Goal: Register for event/course

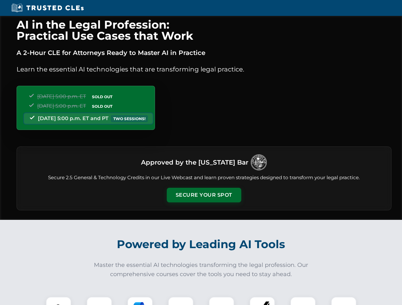
click at [204, 195] on button "Secure Your Spot" at bounding box center [204, 195] width 74 height 15
click at [59, 301] on img at bounding box center [58, 309] width 18 height 18
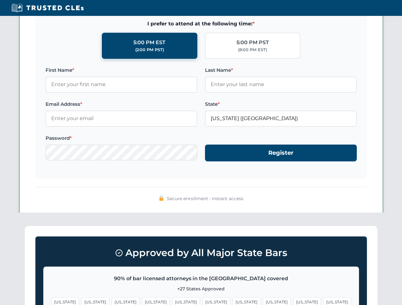
click at [232, 301] on span "[US_STATE]" at bounding box center [246, 302] width 28 height 9
click at [293, 301] on span "[US_STATE]" at bounding box center [307, 302] width 28 height 9
